Goal: Task Accomplishment & Management: Complete application form

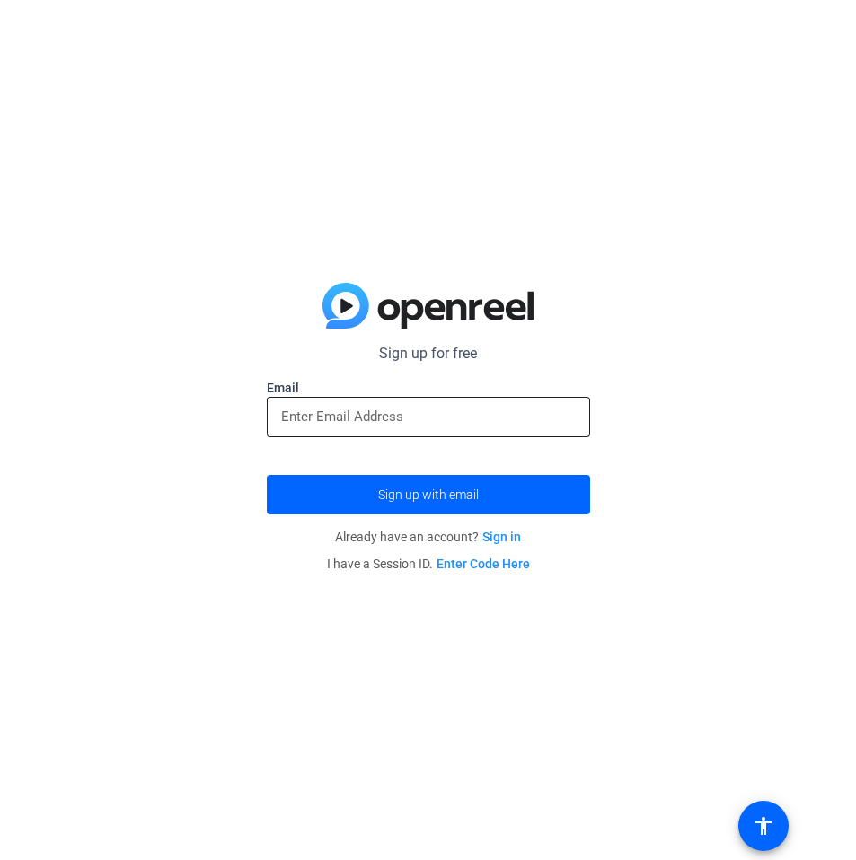
click at [460, 435] on div at bounding box center [428, 417] width 295 height 40
type input "[EMAIL_ADDRESS][DOMAIN_NAME]"
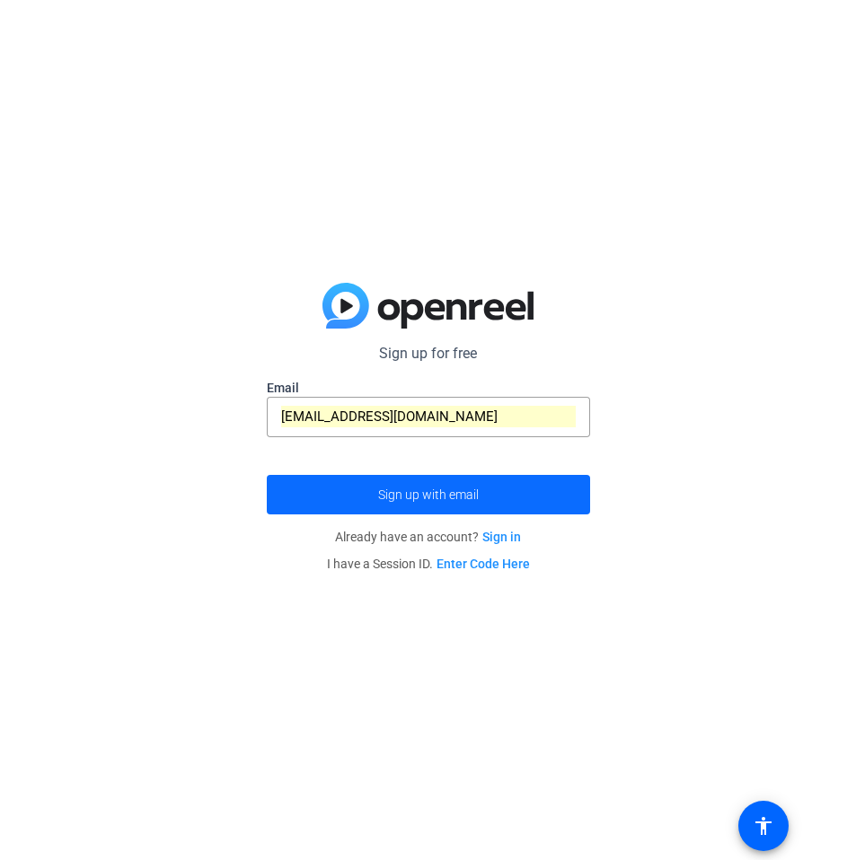
click at [441, 495] on span "Sign up with email" at bounding box center [428, 495] width 101 height 0
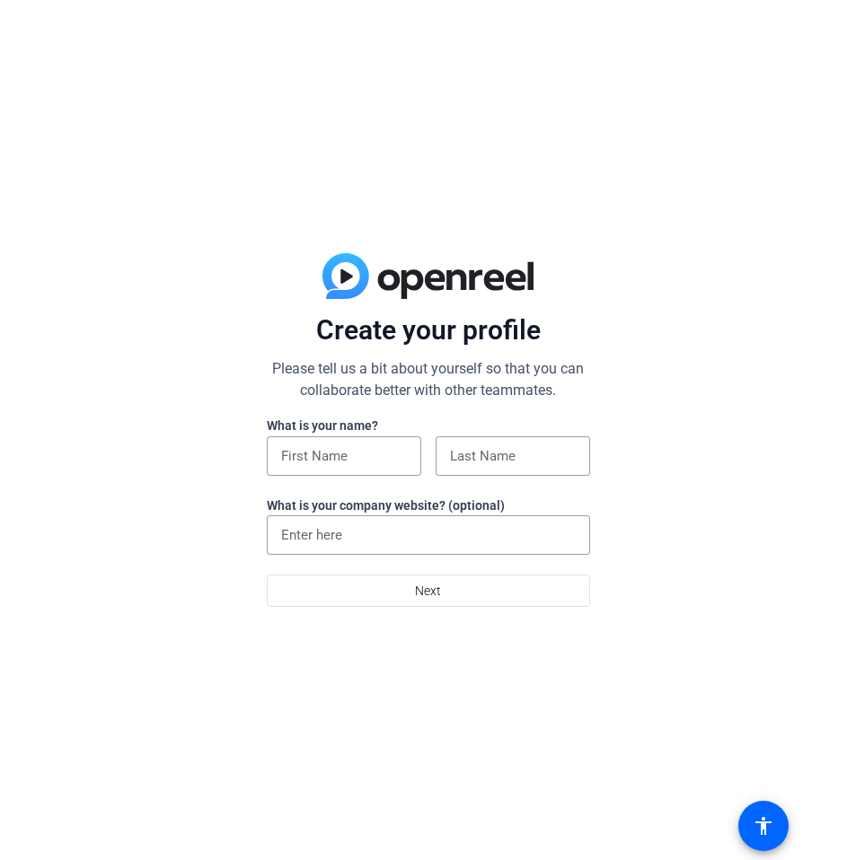
click at [310, 423] on label "What is your name?" at bounding box center [322, 426] width 111 height 14
click at [310, 452] on input at bounding box center [344, 456] width 126 height 22
type input "Shoney"
type input "[PERSON_NAME]"
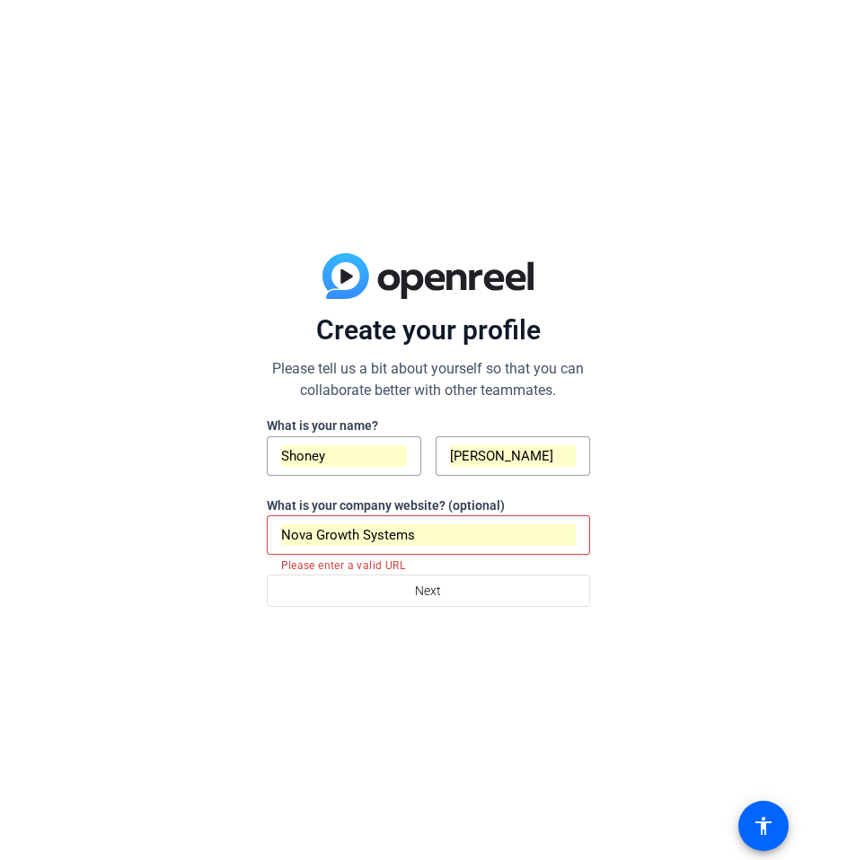
click at [372, 538] on input "Nova Growth Systems" at bounding box center [428, 535] width 295 height 22
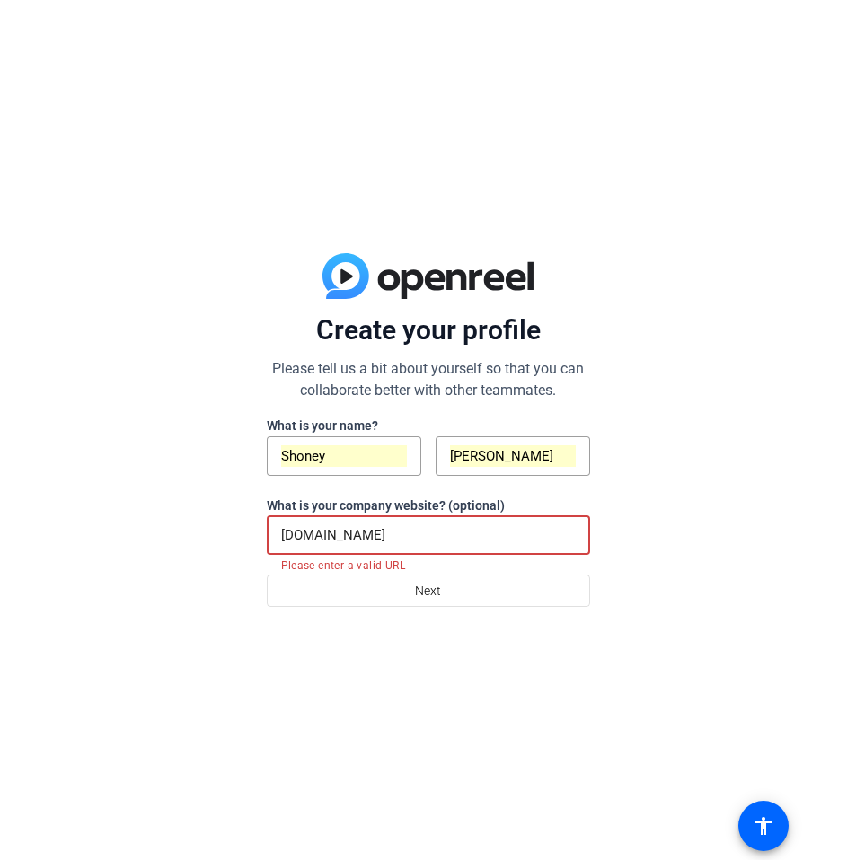
type input "shoneyivens.com"
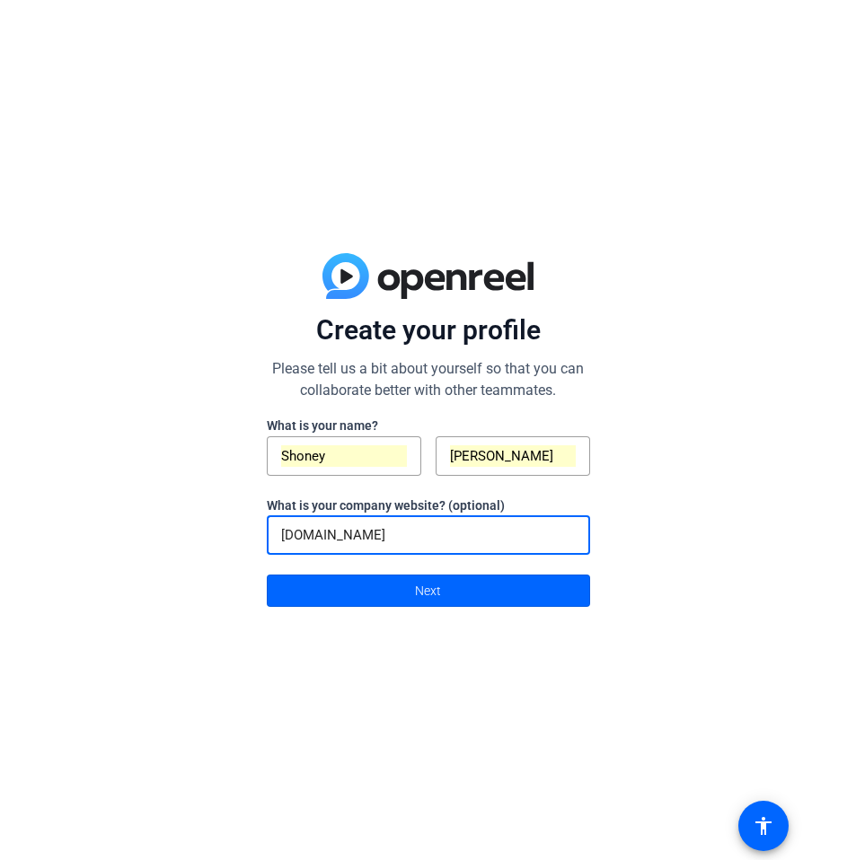
click button "Next" at bounding box center [428, 591] width 323 height 32
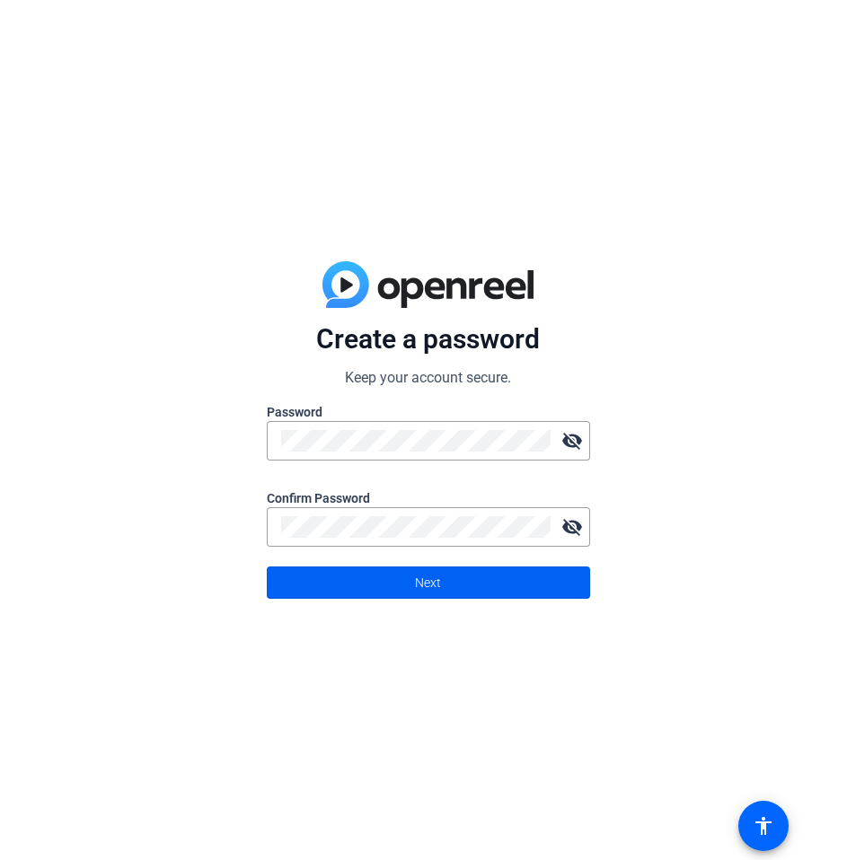
click at [382, 568] on span at bounding box center [429, 582] width 322 height 43
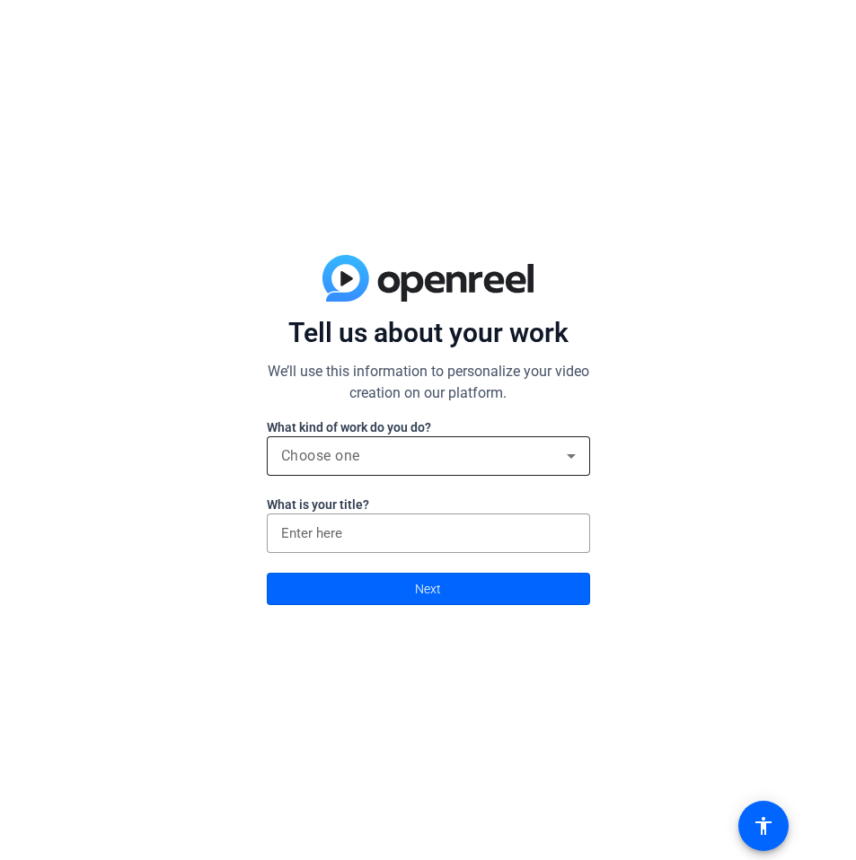
click at [472, 466] on div "Choose one" at bounding box center [428, 456] width 295 height 40
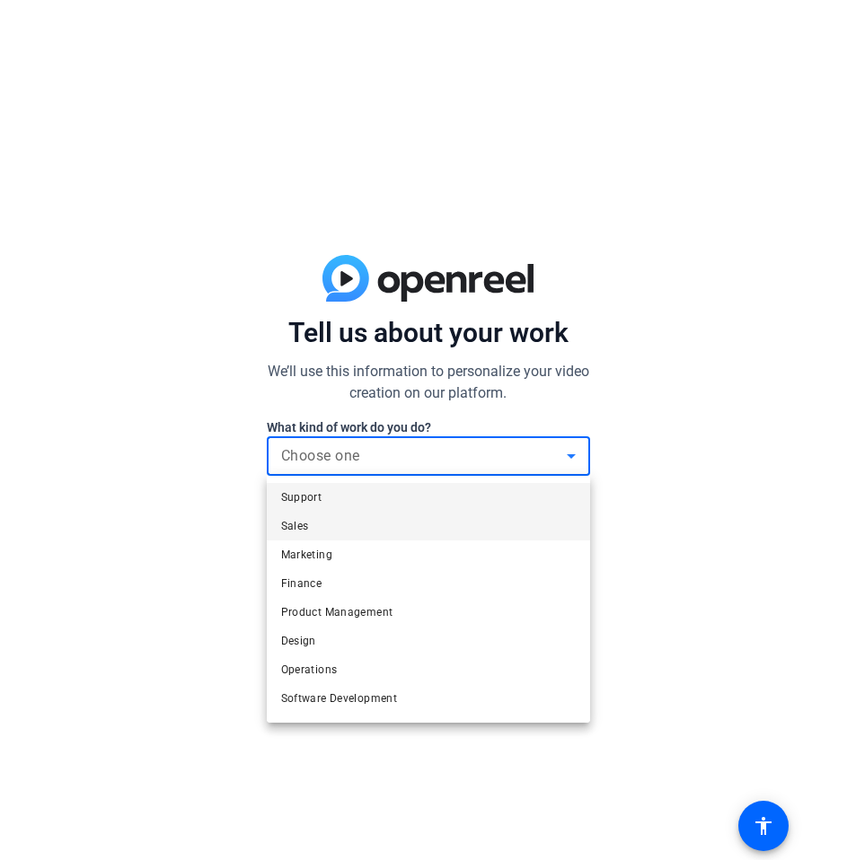
click at [435, 529] on mat-option "Sales" at bounding box center [428, 526] width 323 height 29
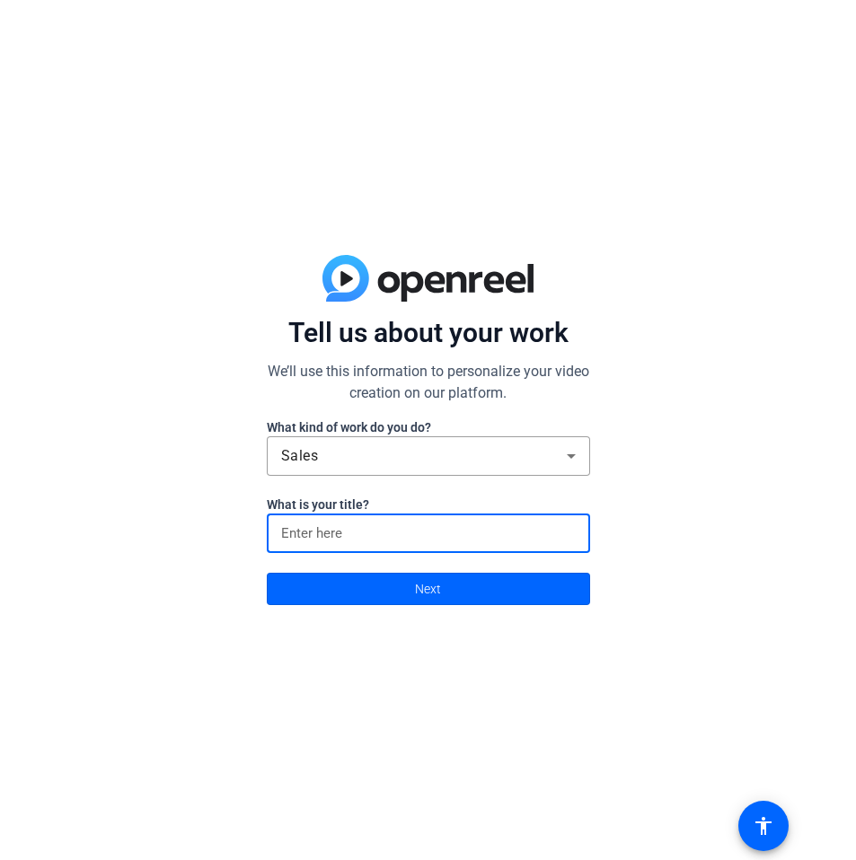
click at [435, 529] on input at bounding box center [428, 534] width 295 height 22
type input "CEO"
click at [403, 616] on div "Tell us about your work We’ll use this information to personalize your video cr…" at bounding box center [428, 430] width 856 height 860
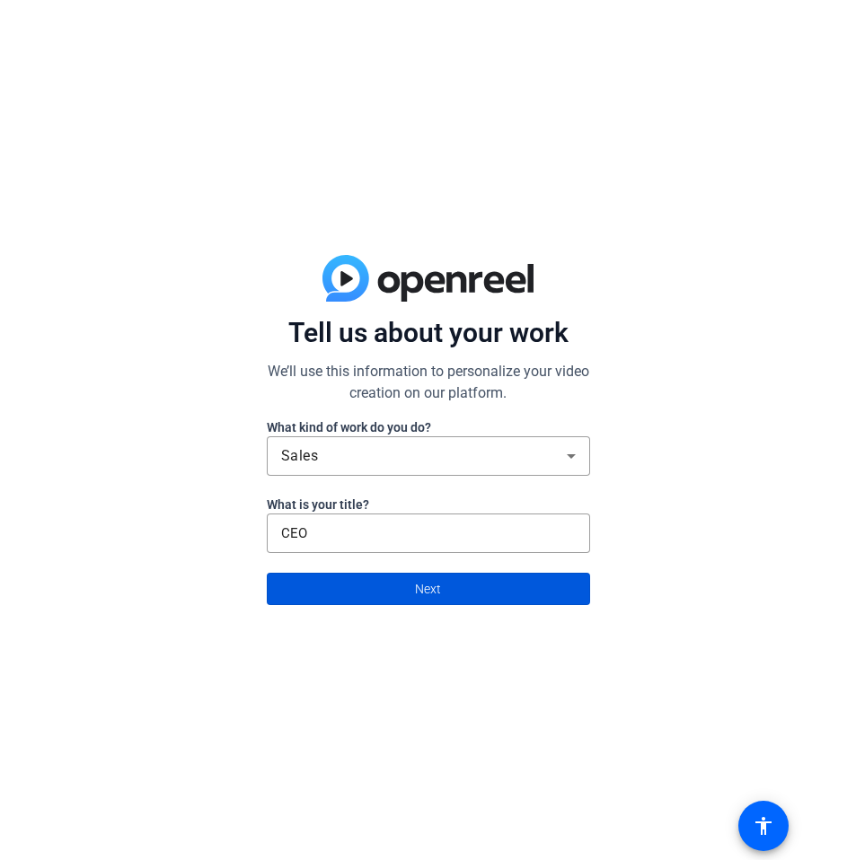
click at [406, 590] on span at bounding box center [429, 589] width 322 height 43
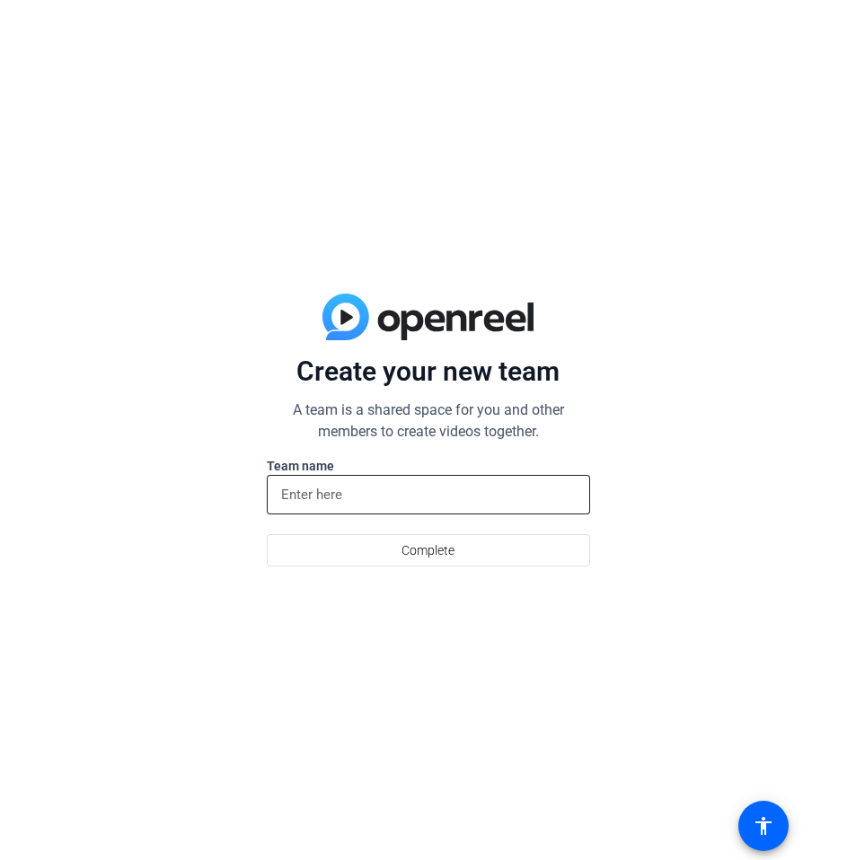
click at [358, 494] on input at bounding box center [428, 495] width 295 height 22
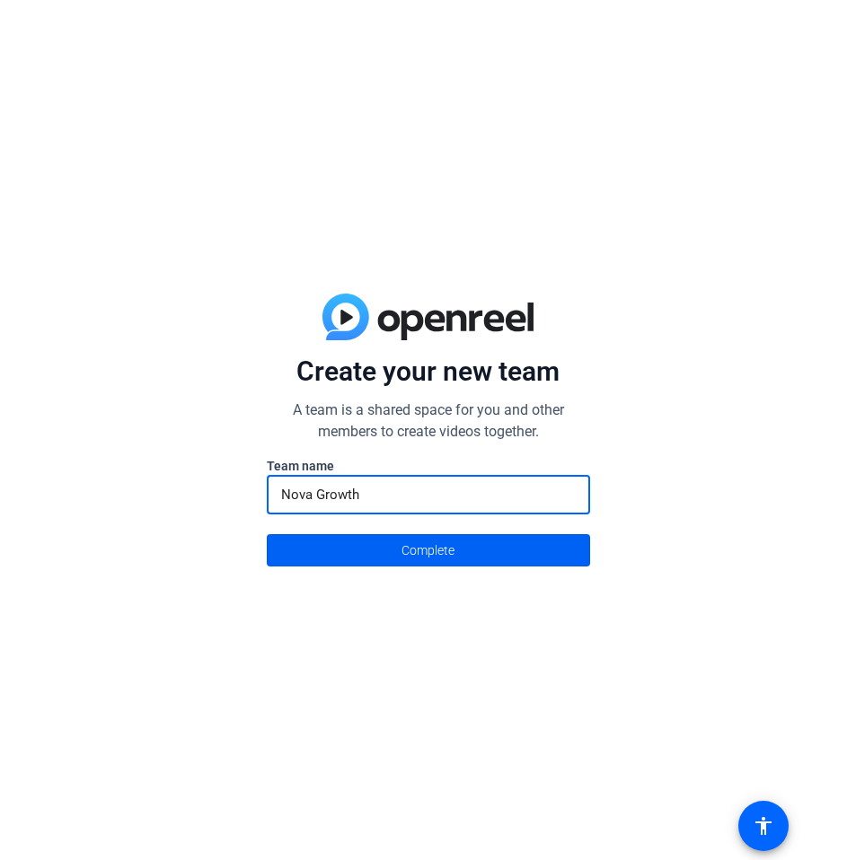
type input "Nova Growth"
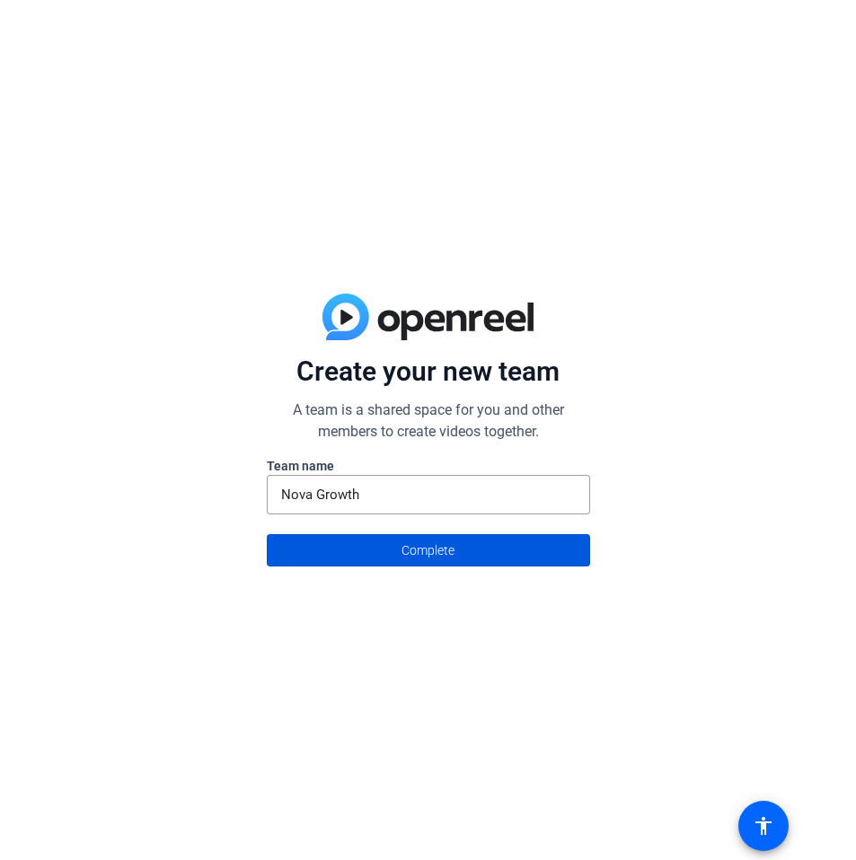
click at [394, 554] on span at bounding box center [429, 550] width 322 height 43
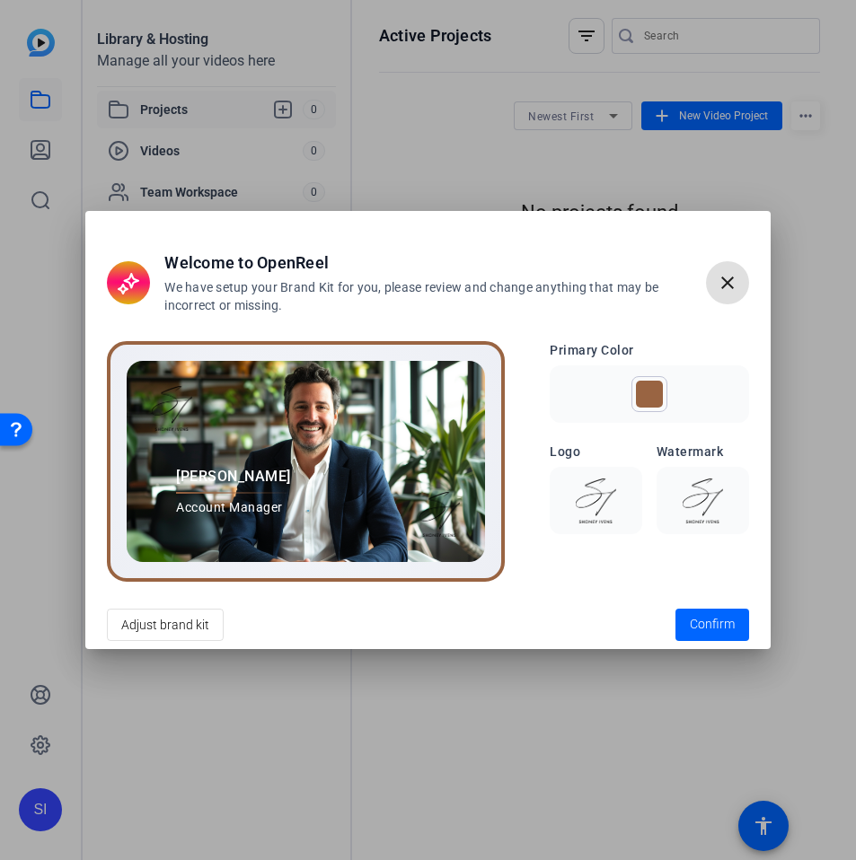
click at [648, 392] on div at bounding box center [649, 394] width 27 height 27
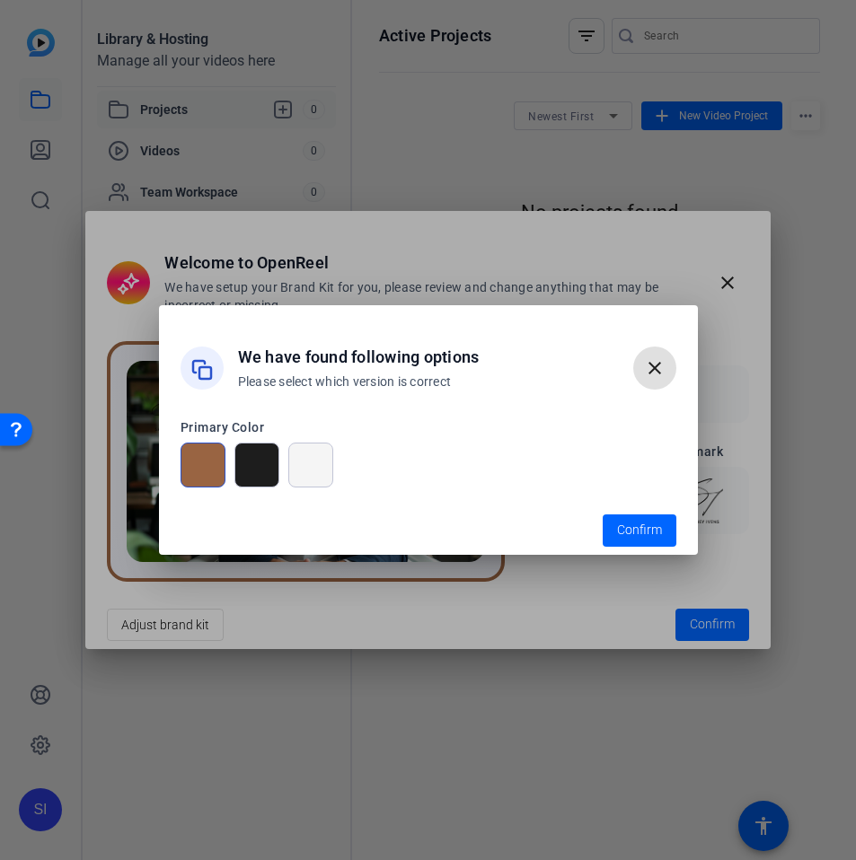
click at [652, 498] on mat-dialog-content "Primary Color" at bounding box center [428, 462] width 539 height 87
click at [653, 513] on span "button" at bounding box center [640, 530] width 74 height 43
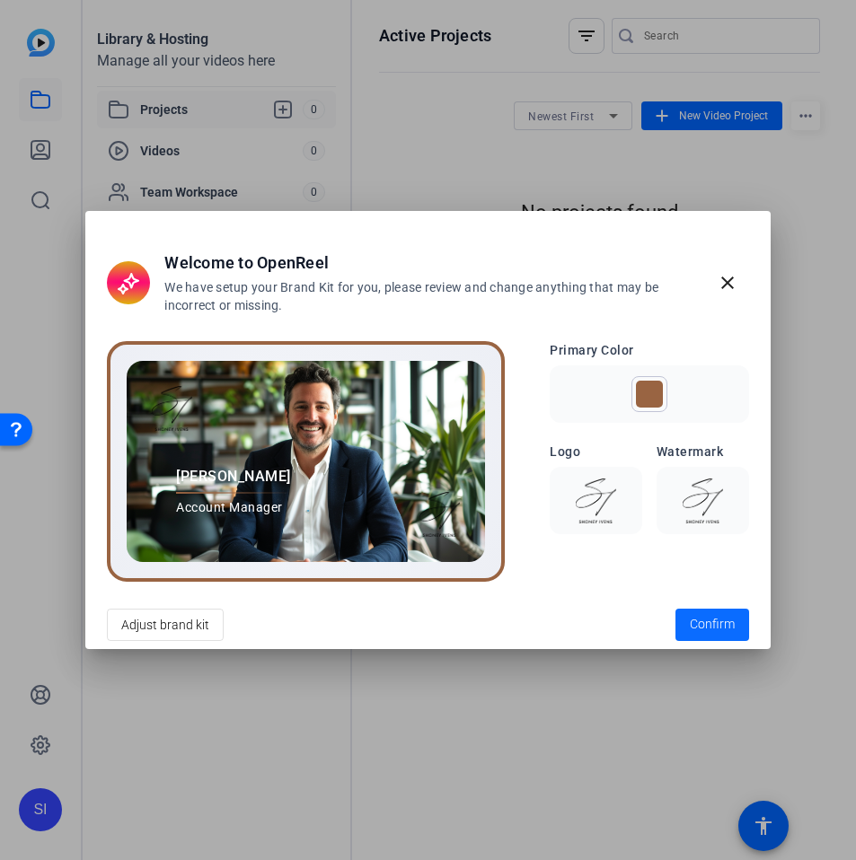
click at [725, 627] on span "Confirm" at bounding box center [712, 624] width 45 height 19
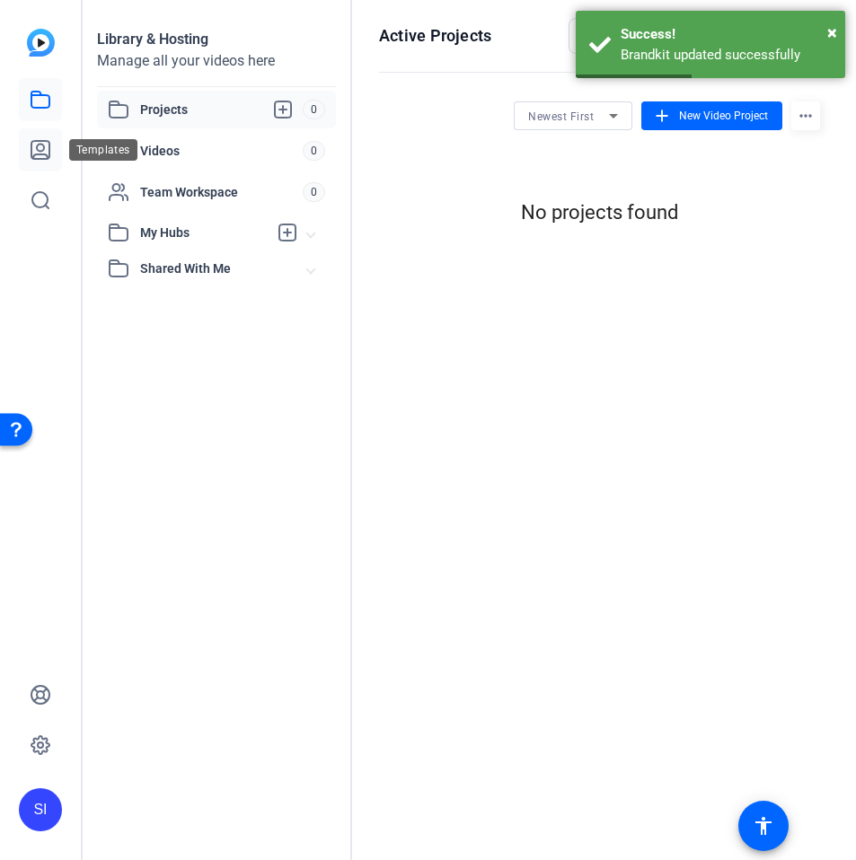
click at [40, 155] on icon at bounding box center [41, 150] width 22 height 22
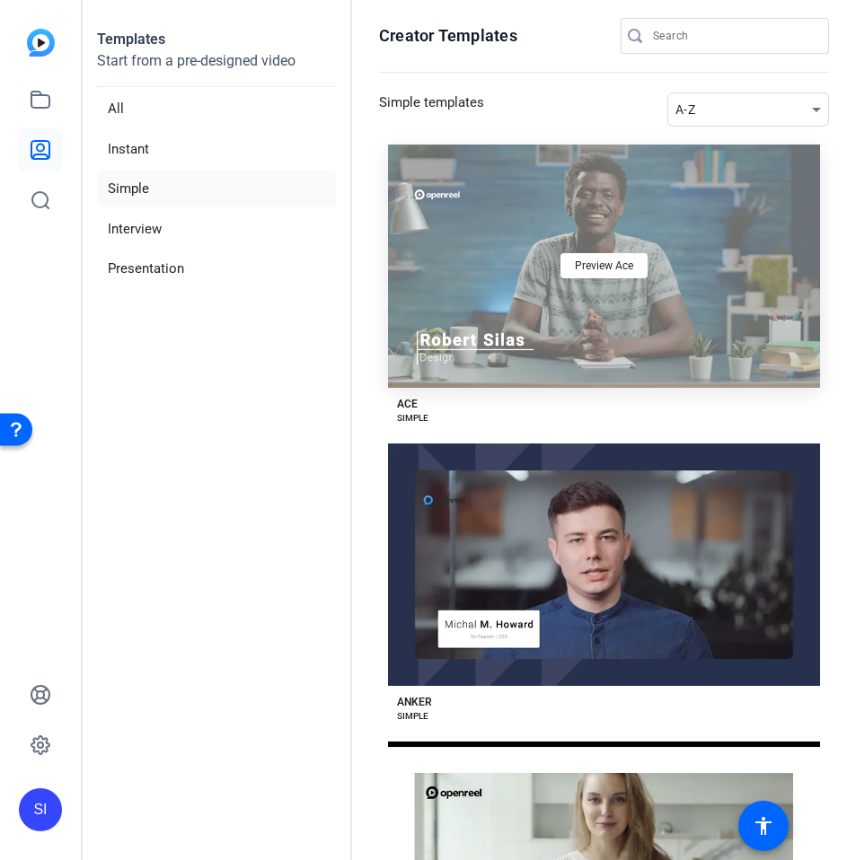
click at [445, 199] on div "Preview Ace" at bounding box center [604, 266] width 432 height 243
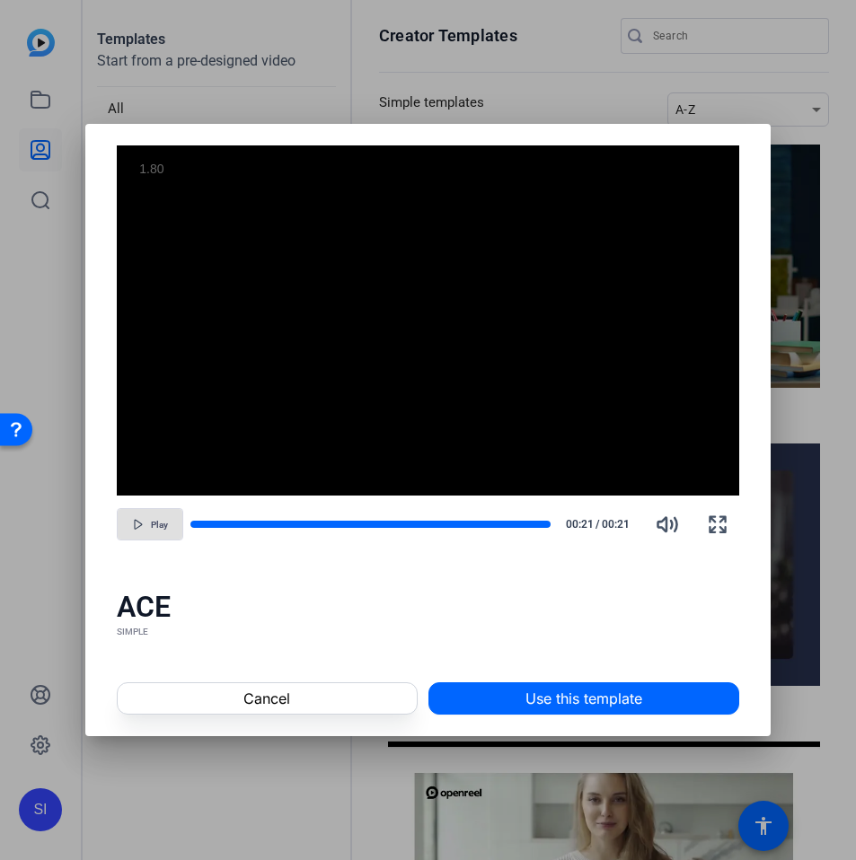
click at [542, 50] on div at bounding box center [428, 430] width 856 height 860
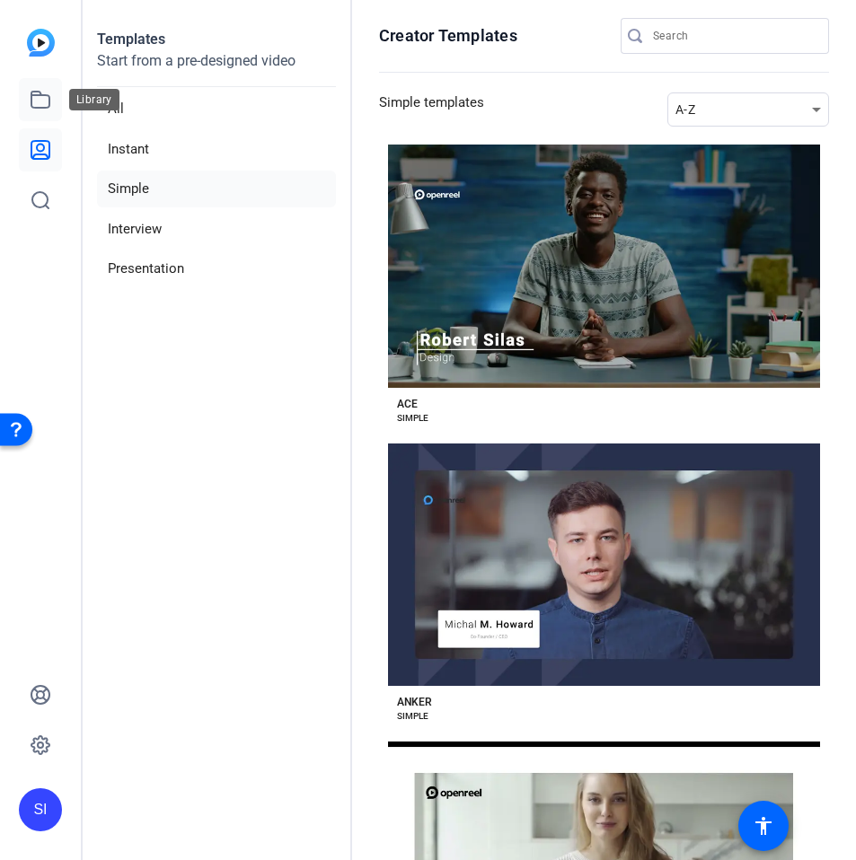
click at [42, 108] on icon at bounding box center [40, 100] width 18 height 16
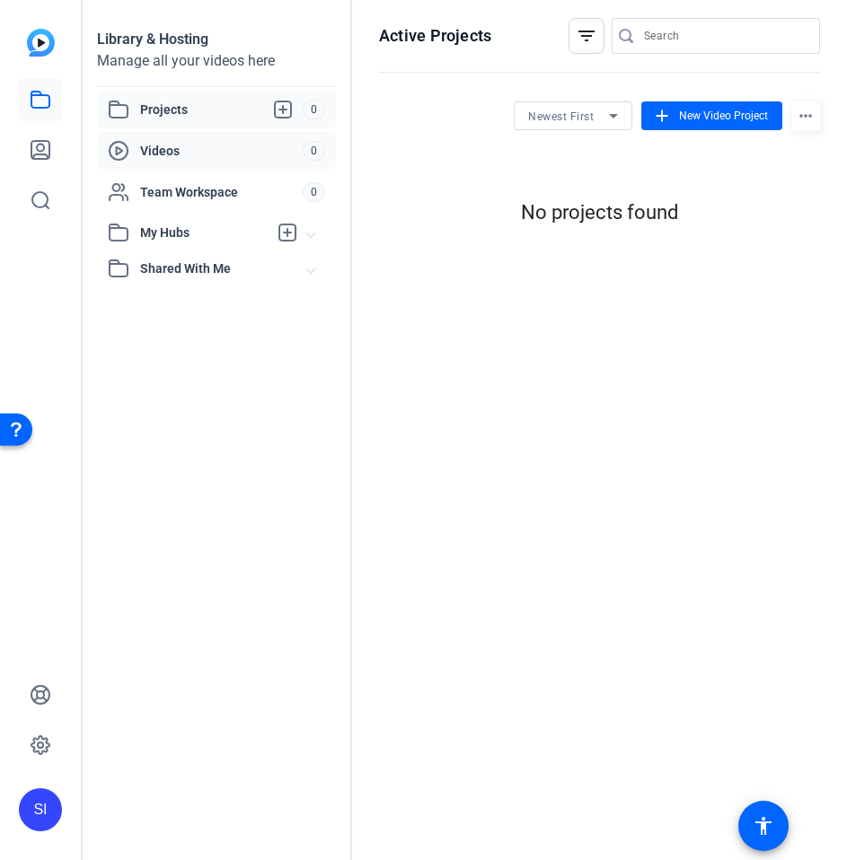
click at [145, 164] on div "Videos 0" at bounding box center [216, 151] width 239 height 38
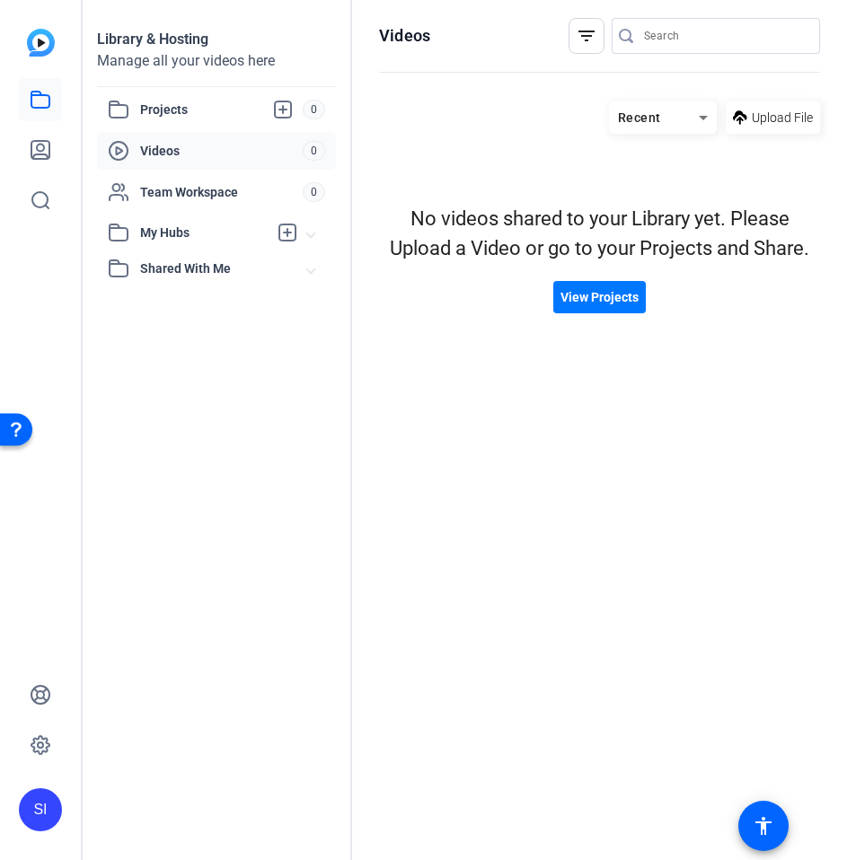
click at [37, 47] on img at bounding box center [41, 43] width 28 height 28
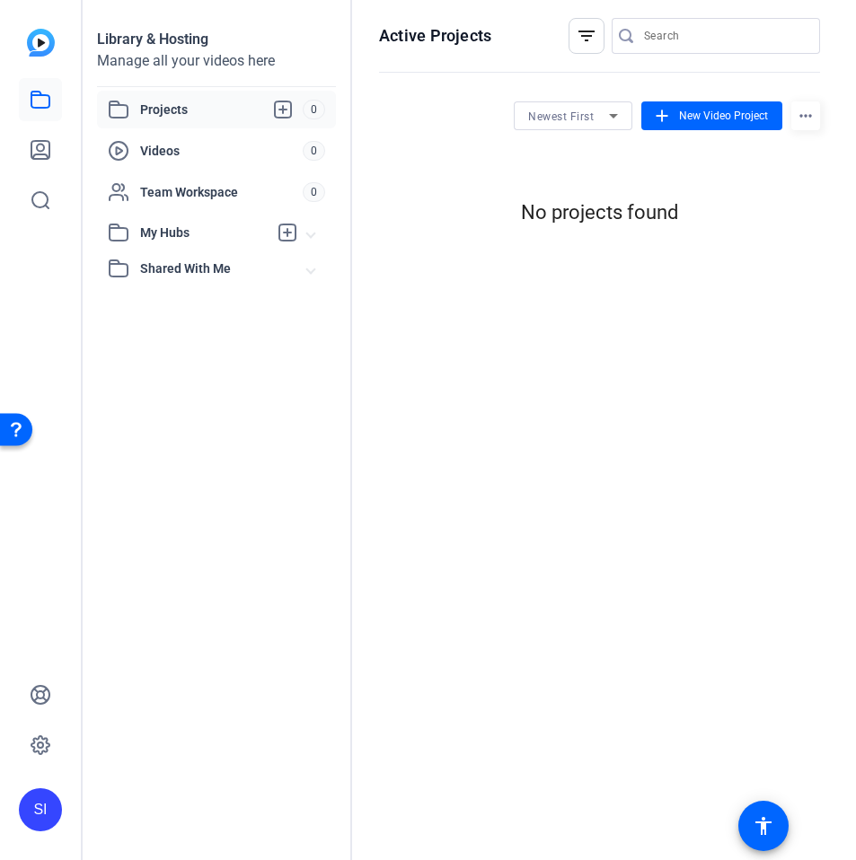
click at [24, 432] on div "Open Resource Center" at bounding box center [16, 429] width 32 height 32
